Goal: Navigation & Orientation: Find specific page/section

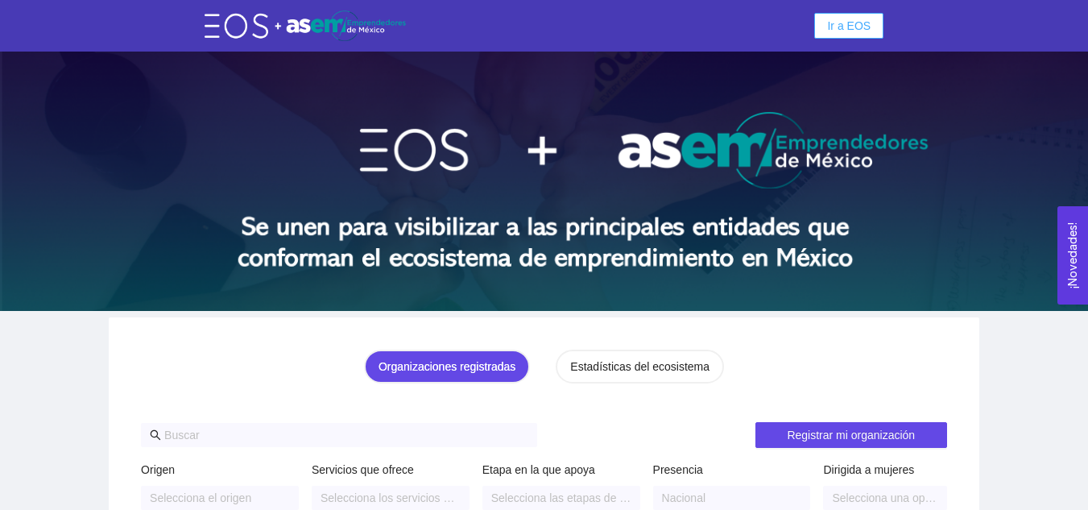
click at [830, 28] on button "Ir a EOS" at bounding box center [848, 26] width 69 height 26
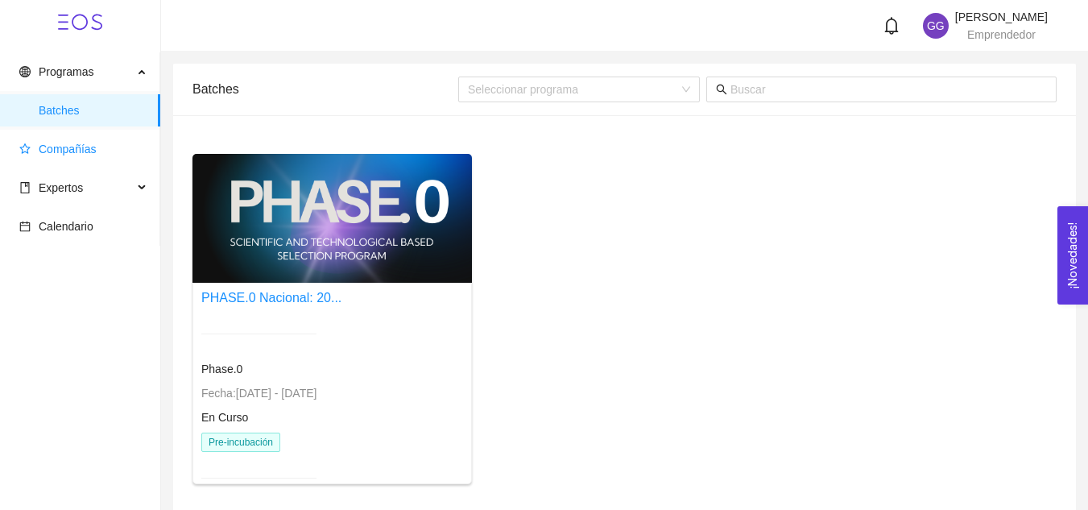
click at [85, 144] on span "Compañías" at bounding box center [68, 149] width 58 height 13
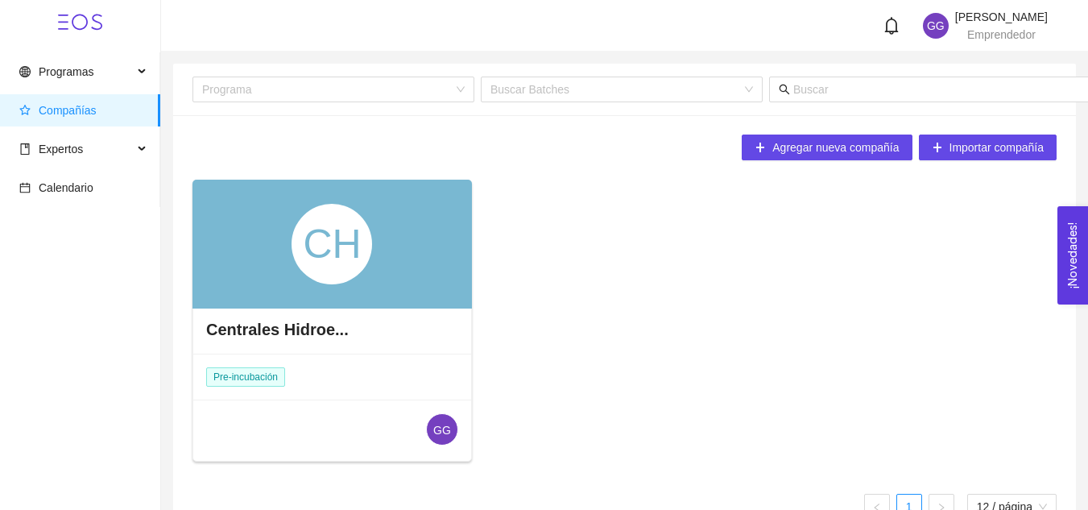
click at [380, 252] on div "CH" at bounding box center [333, 244] width 280 height 129
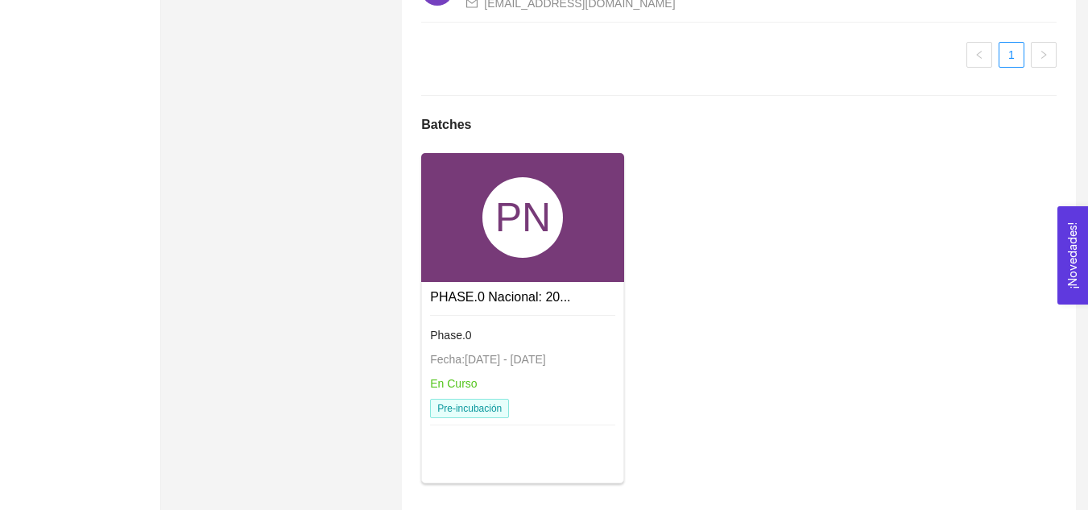
scroll to position [1121, 0]
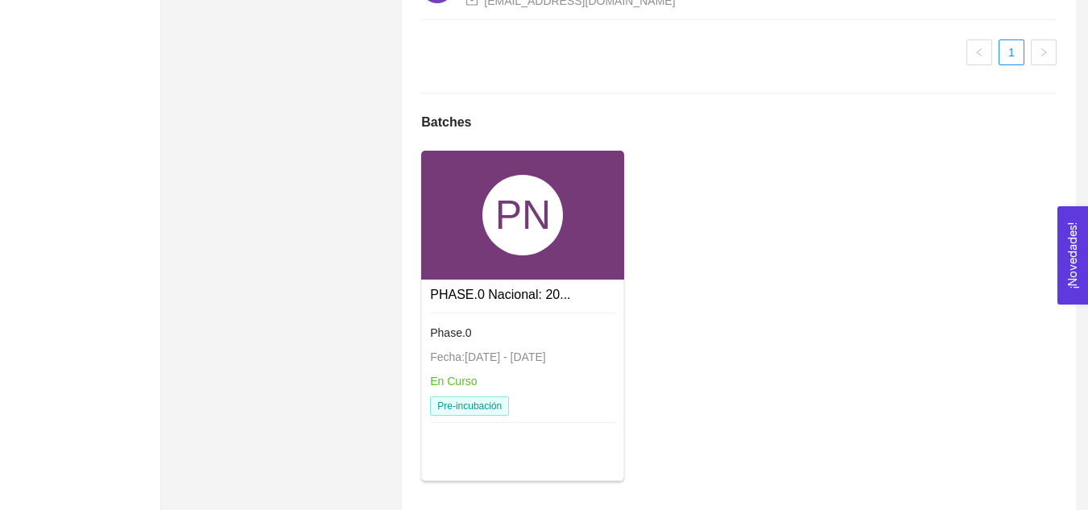
click at [466, 274] on div "PN" at bounding box center [522, 215] width 203 height 129
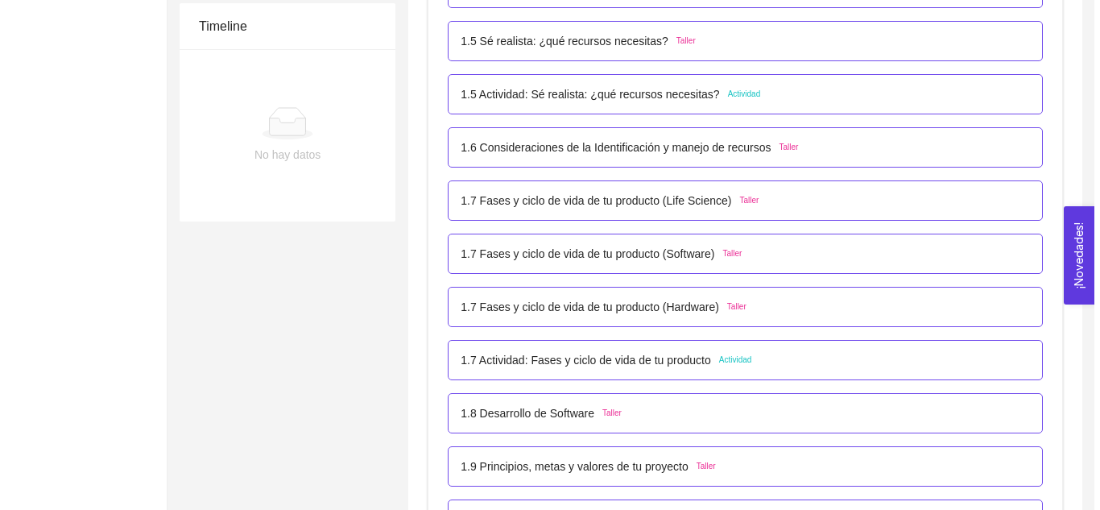
scroll to position [736, 0]
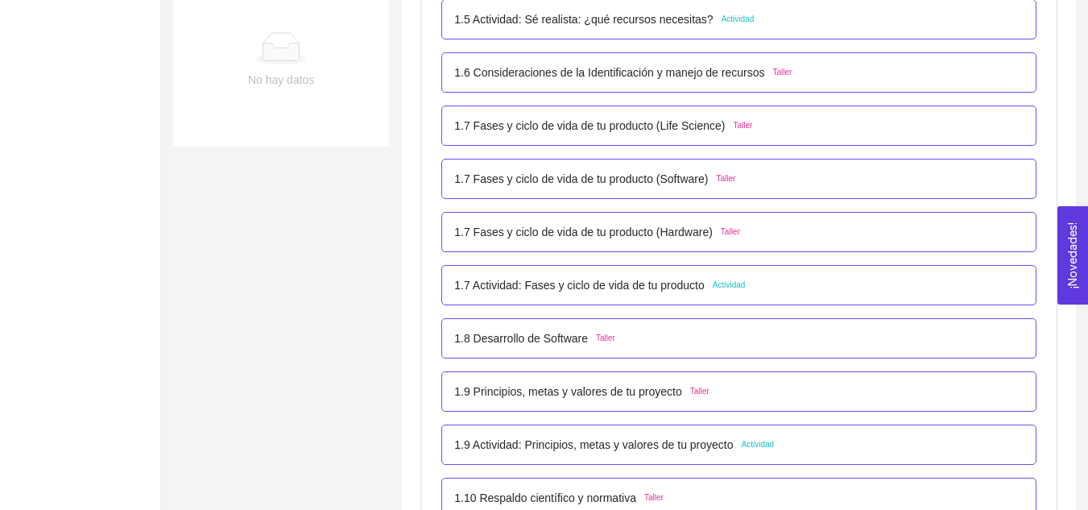
click at [755, 444] on span "Actividad" at bounding box center [758, 444] width 33 height 13
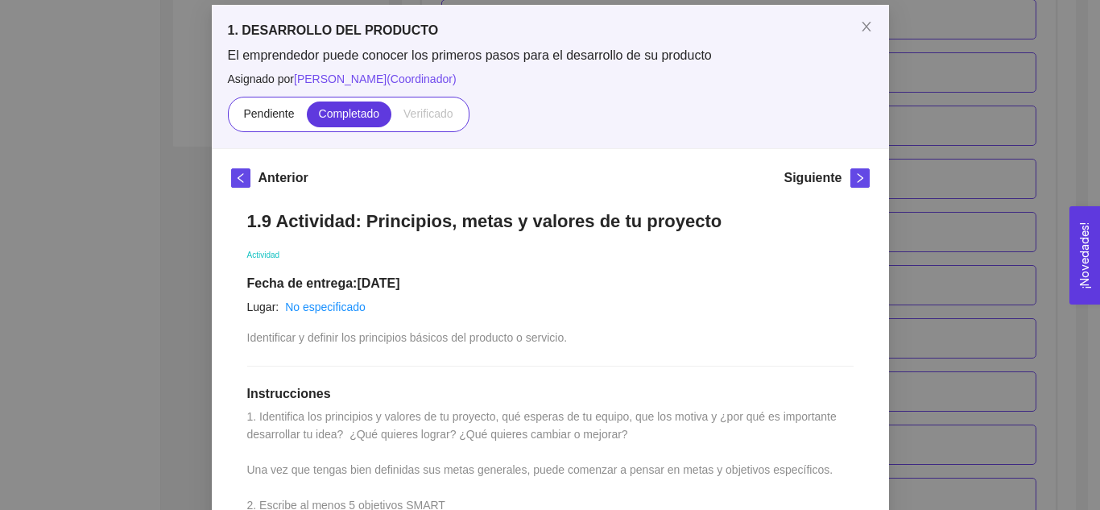
scroll to position [0, 0]
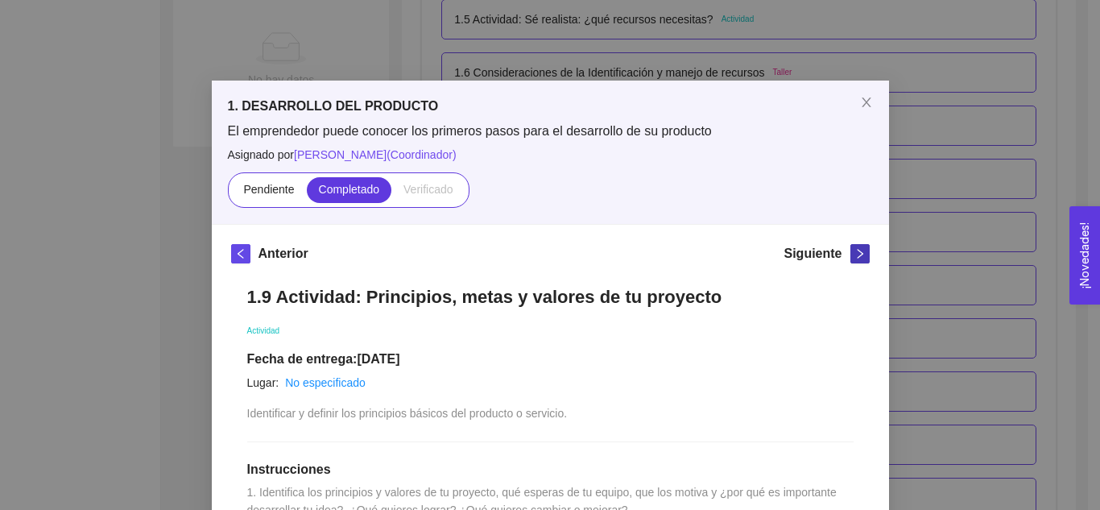
click at [855, 248] on icon "right" at bounding box center [860, 253] width 11 height 11
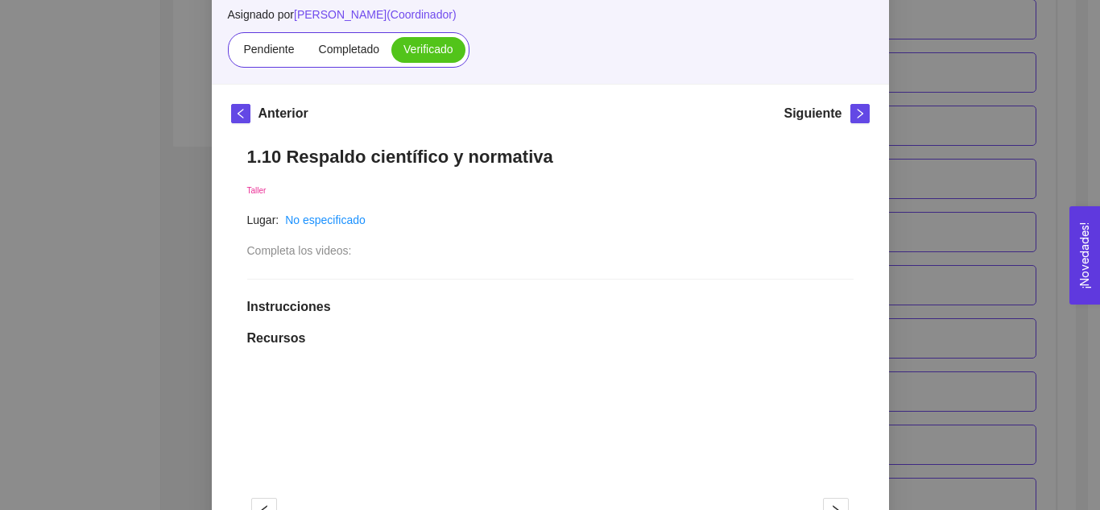
scroll to position [149, 0]
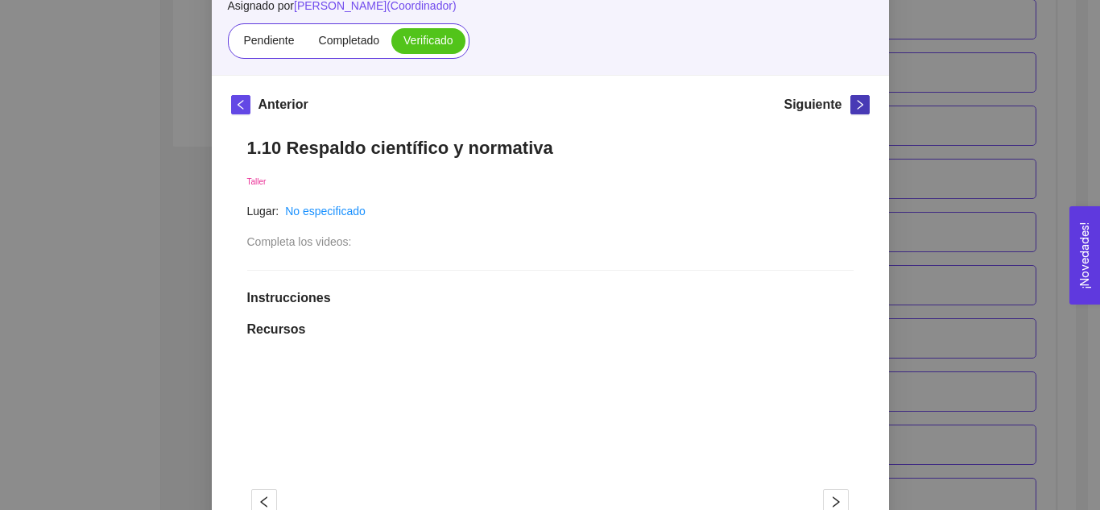
click at [855, 106] on icon "right" at bounding box center [860, 104] width 11 height 11
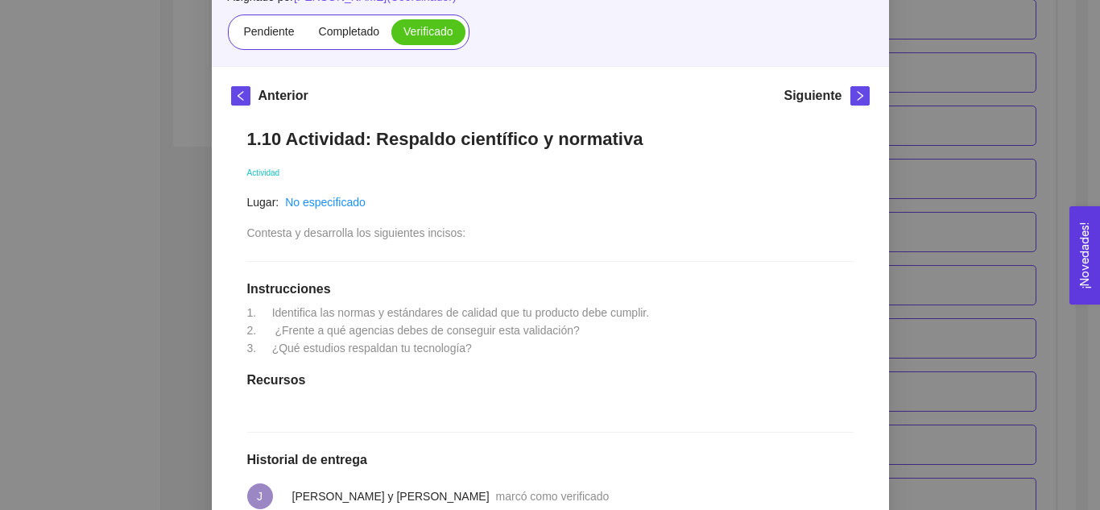
scroll to position [116, 0]
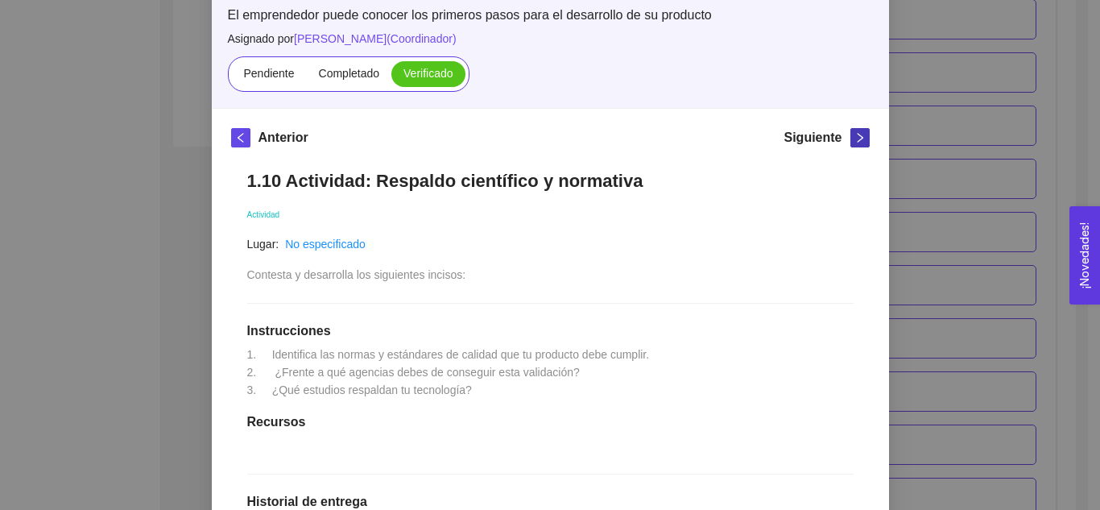
click at [858, 139] on icon "right" at bounding box center [860, 137] width 11 height 11
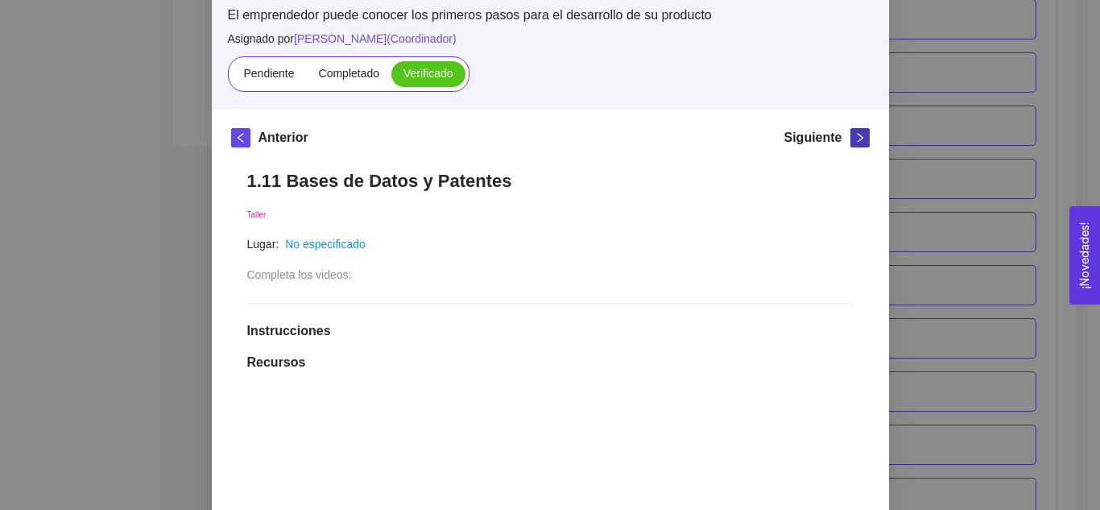
click at [858, 139] on icon "right" at bounding box center [860, 137] width 11 height 11
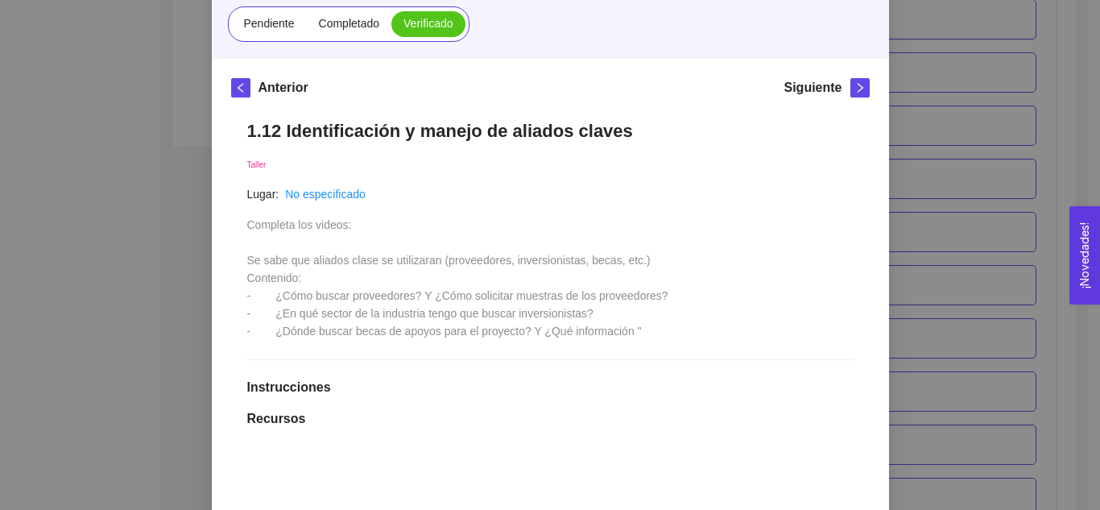
scroll to position [162, 0]
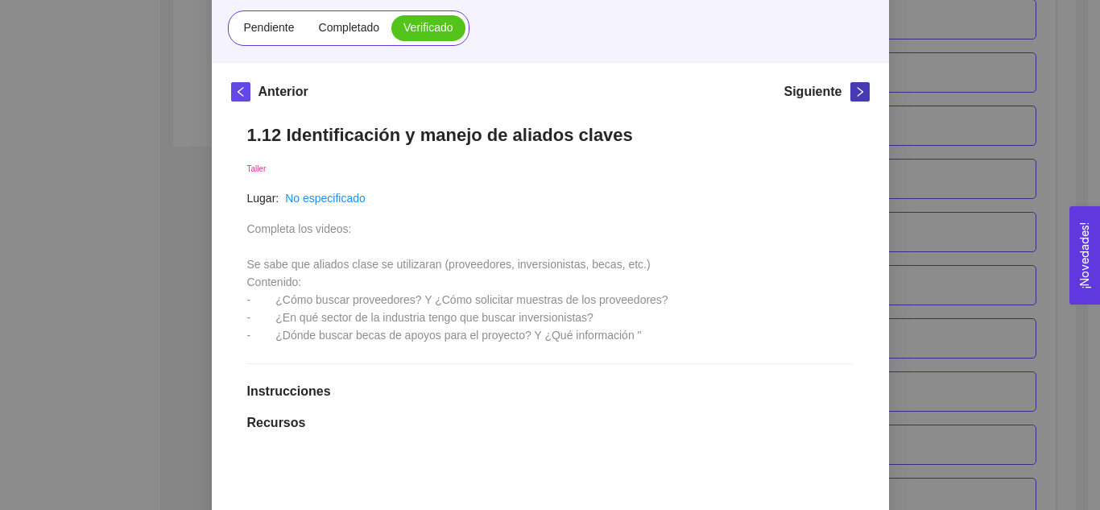
click at [855, 90] on icon "right" at bounding box center [860, 91] width 11 height 11
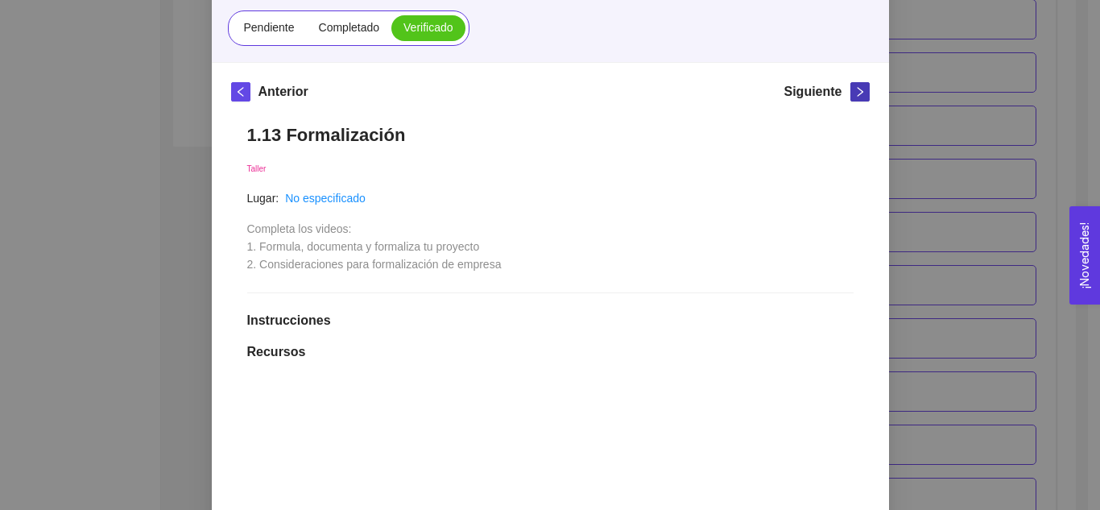
click at [857, 89] on icon "right" at bounding box center [860, 92] width 6 height 10
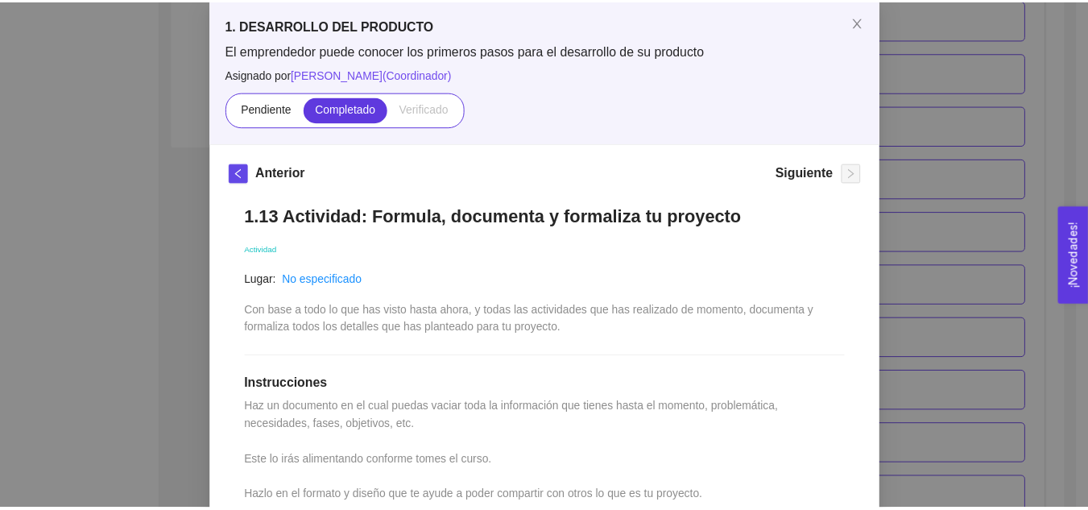
scroll to position [77, 0]
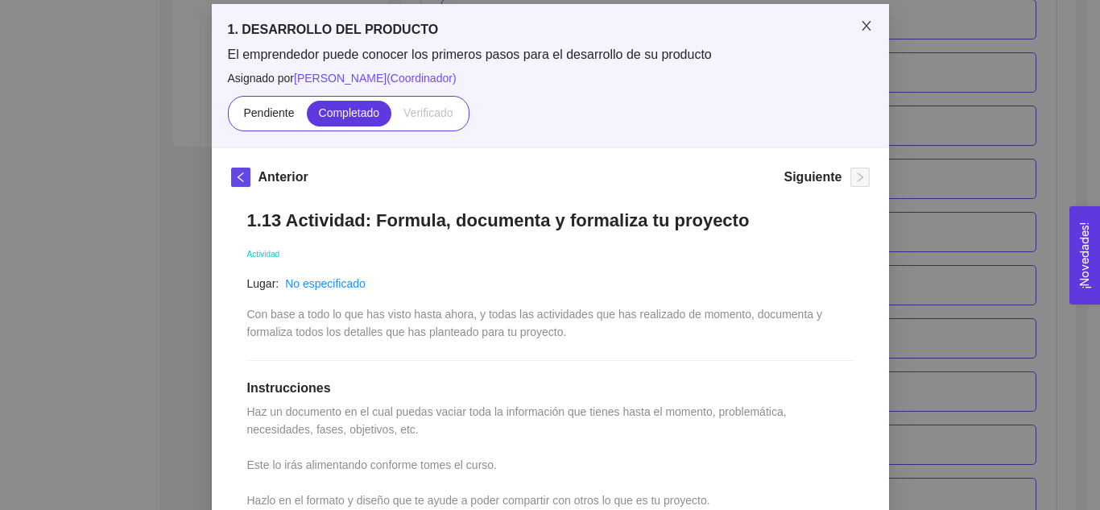
click at [861, 18] on span "Close" at bounding box center [866, 26] width 45 height 45
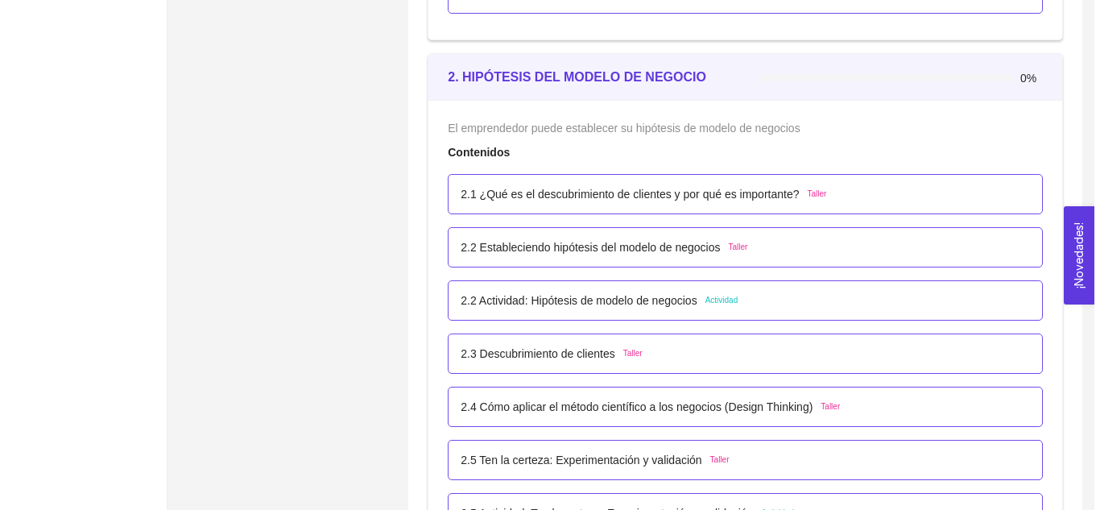
scroll to position [1531, 0]
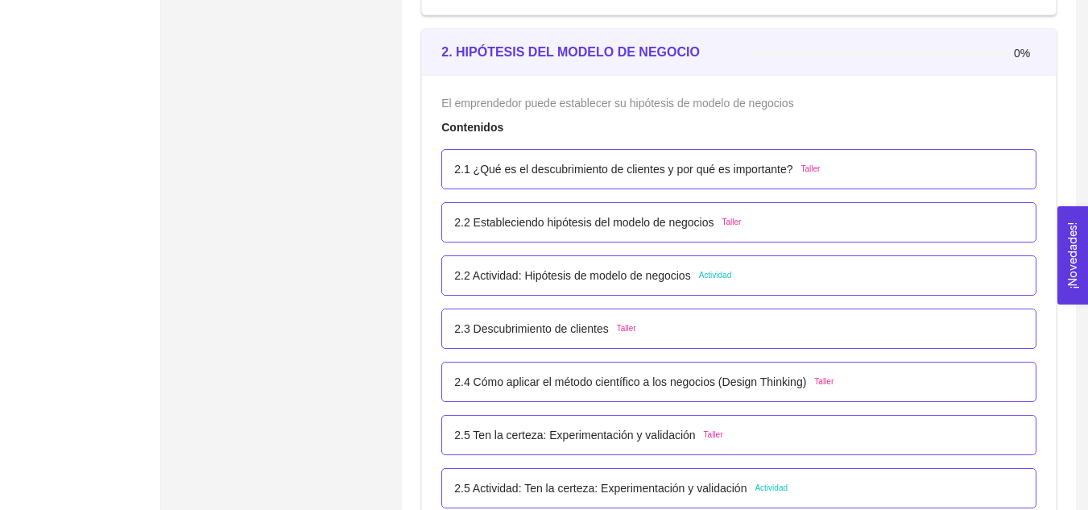
click at [727, 221] on span "Taller" at bounding box center [731, 222] width 19 height 13
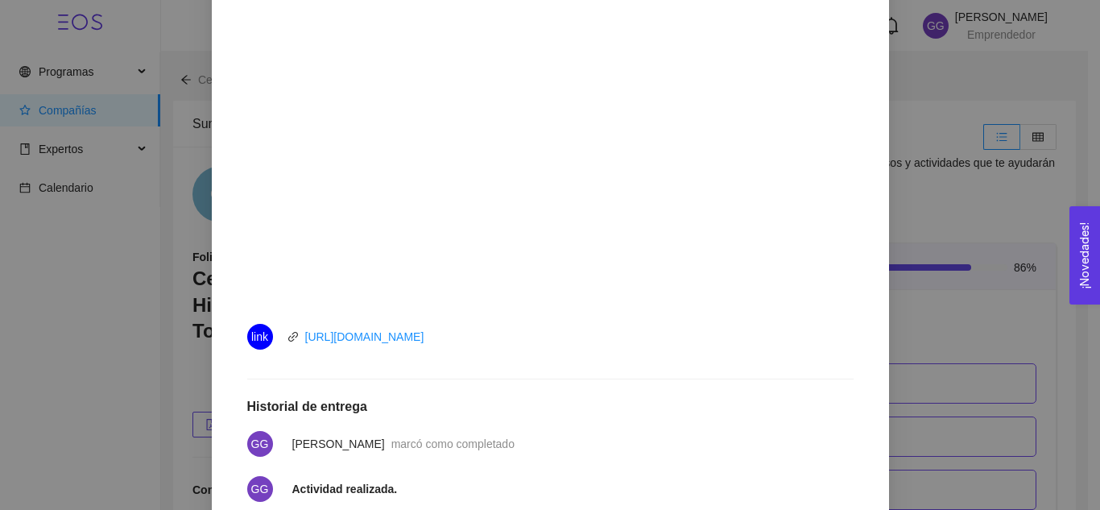
scroll to position [514, 0]
